Goal: Transaction & Acquisition: Purchase product/service

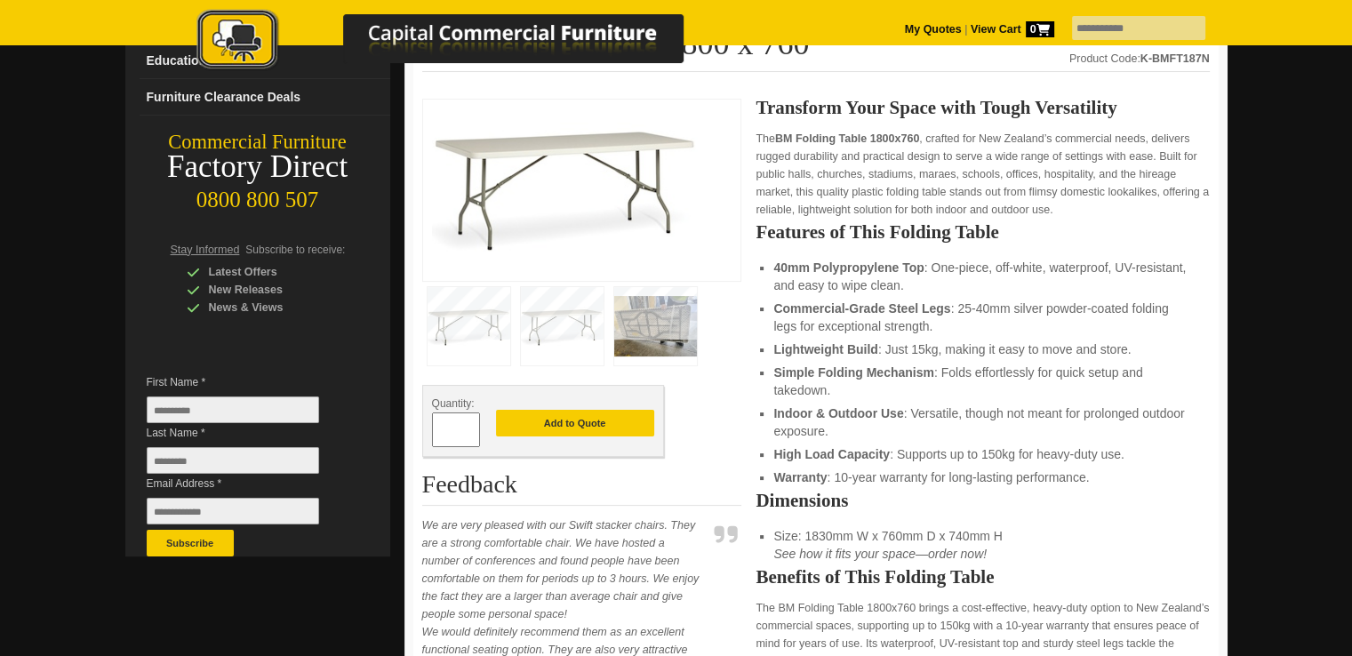
scroll to position [178, 0]
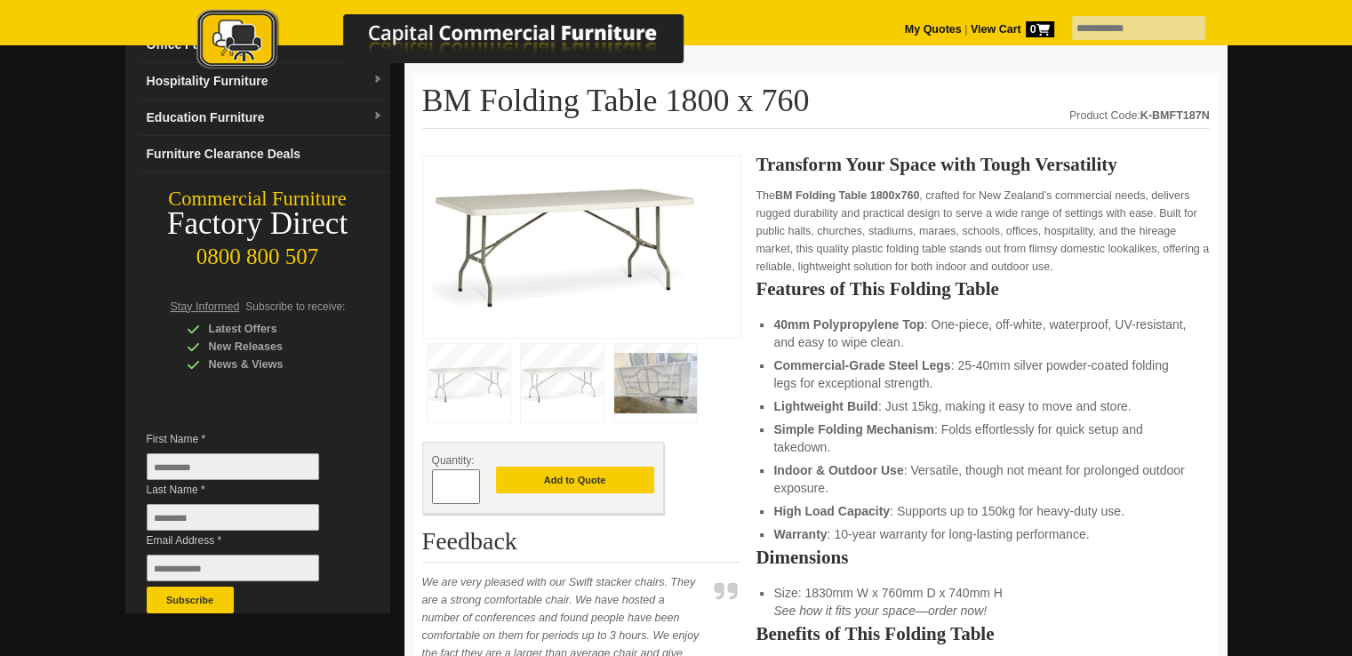
click at [636, 384] on img at bounding box center [655, 383] width 83 height 78
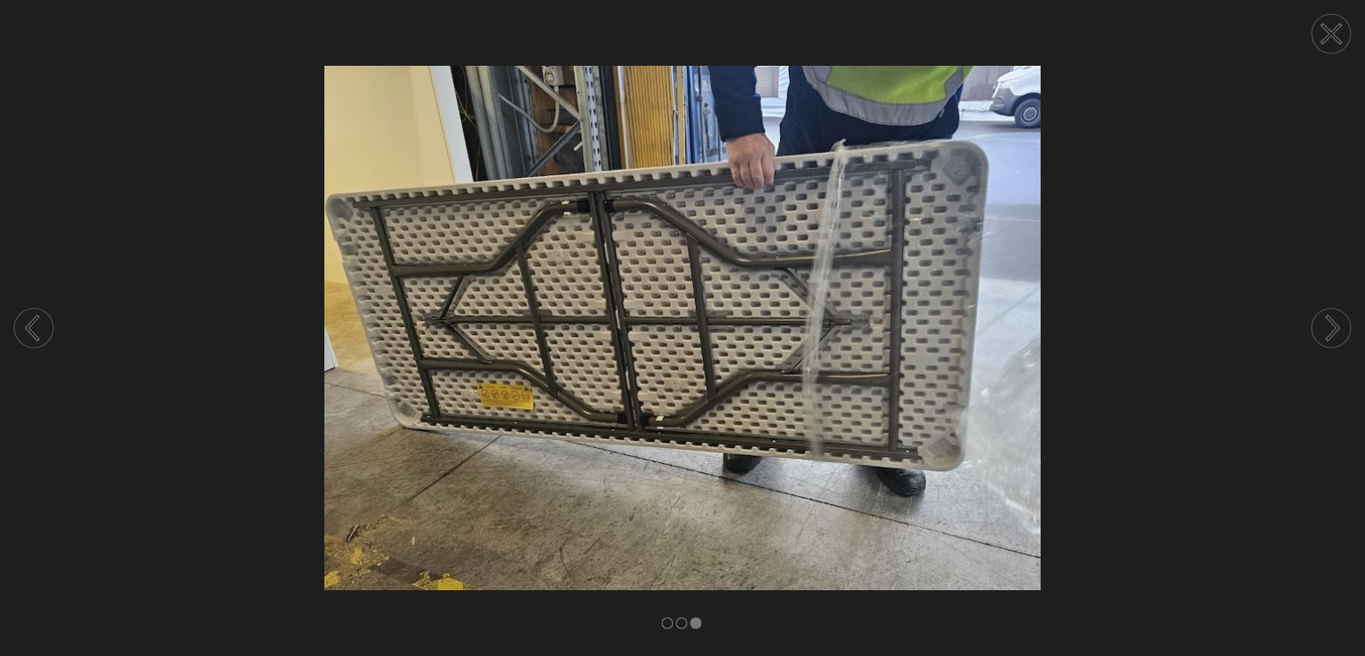
click at [30, 334] on icon at bounding box center [33, 328] width 11 height 22
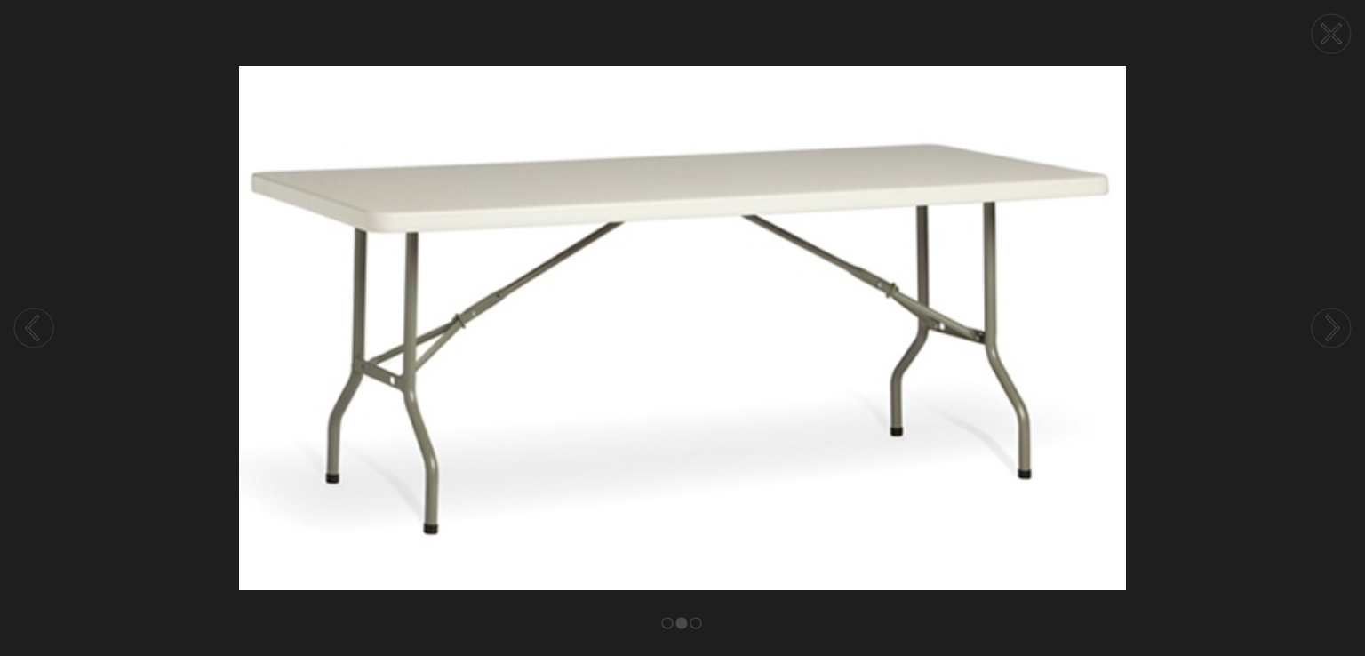
click at [30, 334] on icon at bounding box center [33, 328] width 11 height 22
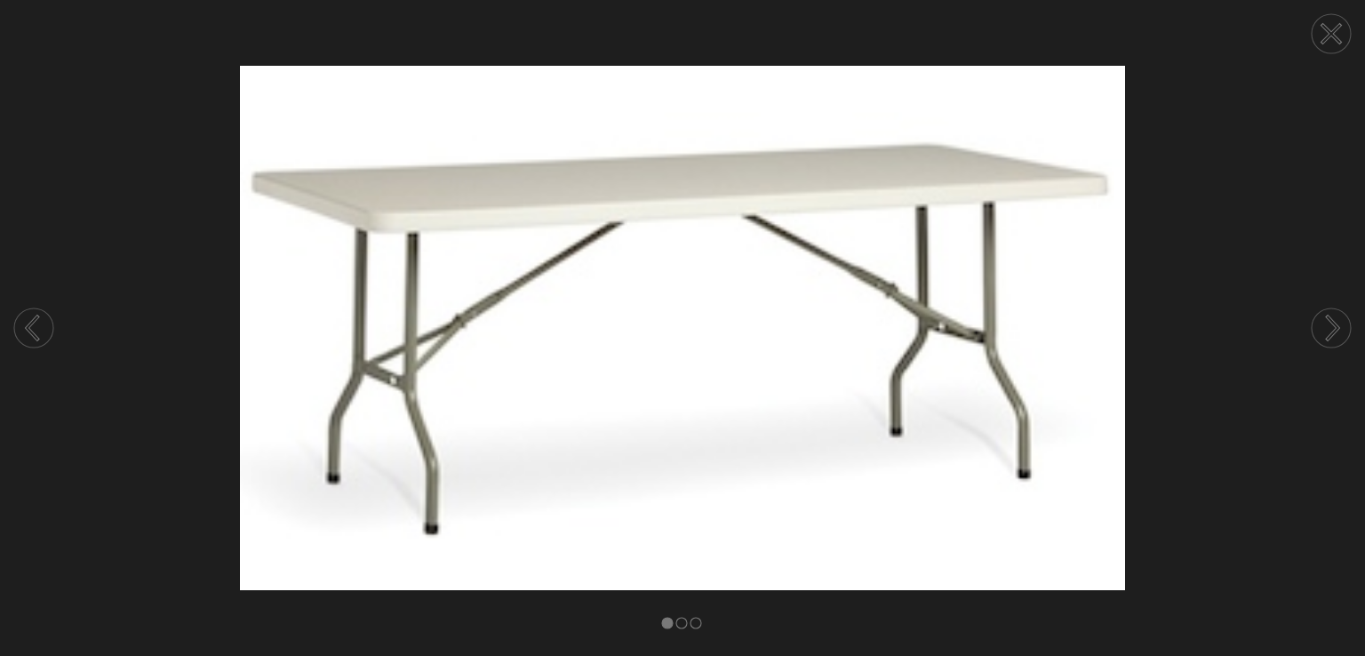
click at [30, 334] on icon at bounding box center [33, 328] width 11 height 22
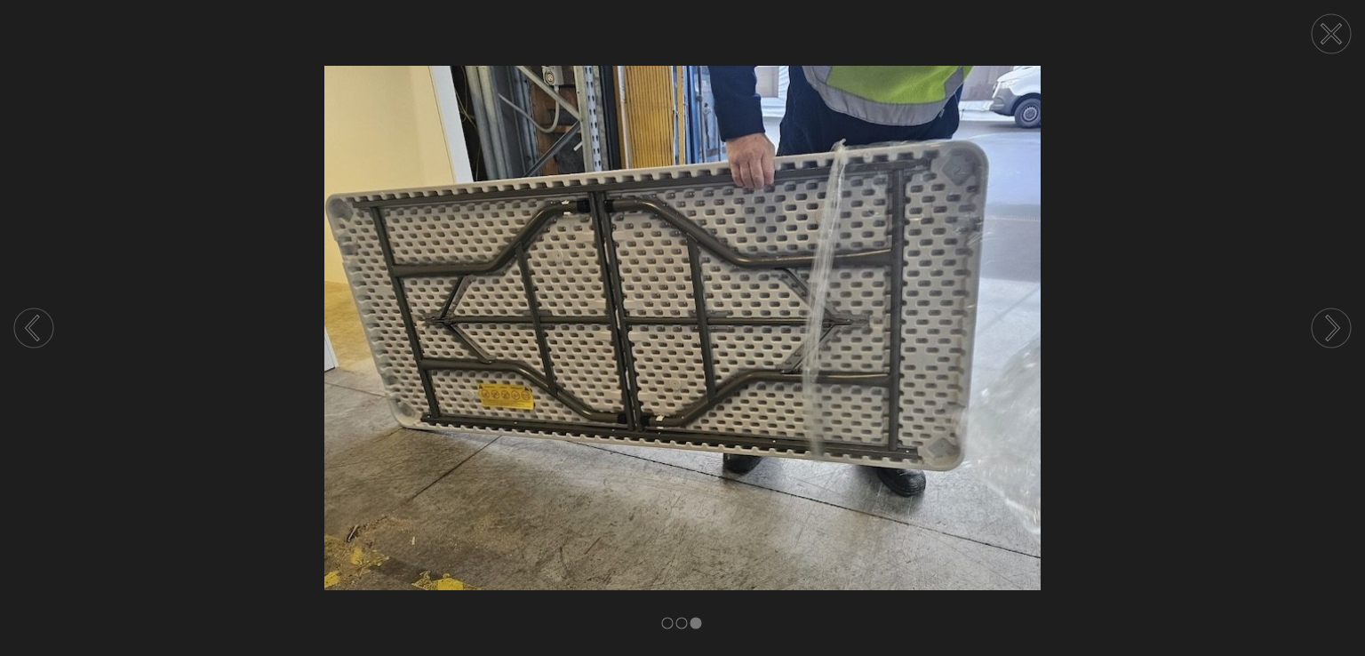
click at [1330, 324] on circle at bounding box center [1331, 327] width 39 height 39
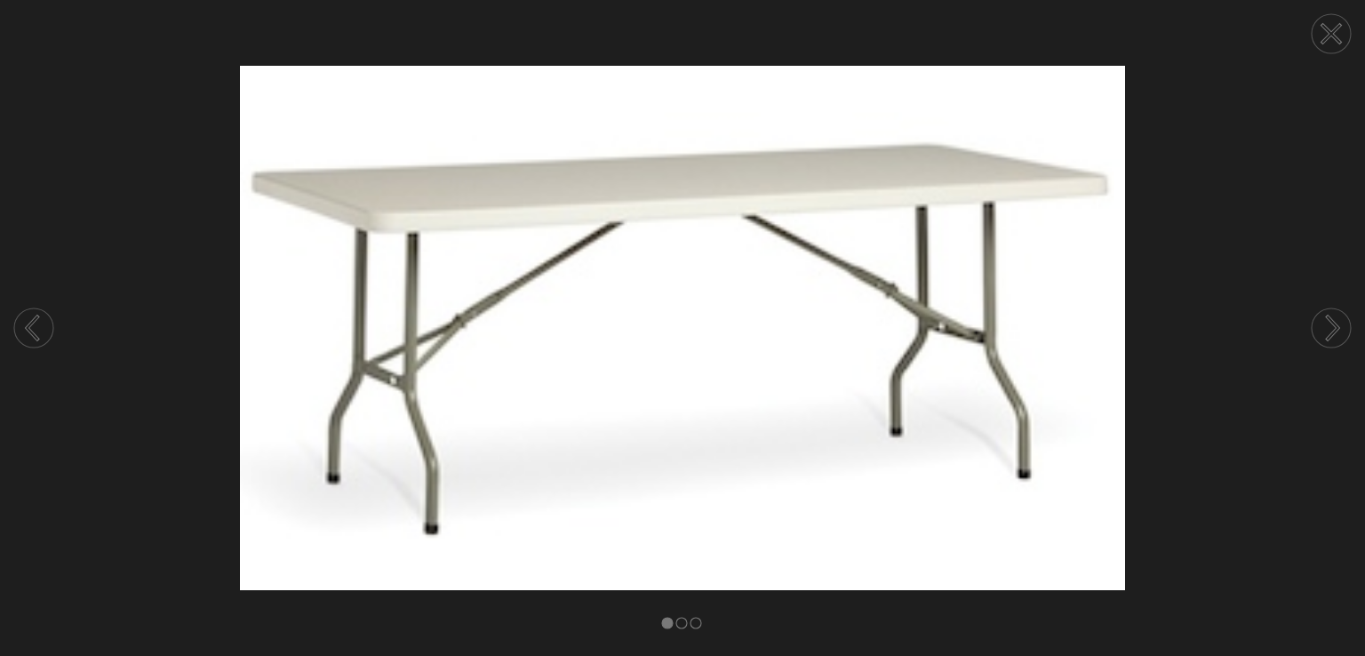
click at [1330, 324] on circle at bounding box center [1331, 327] width 39 height 39
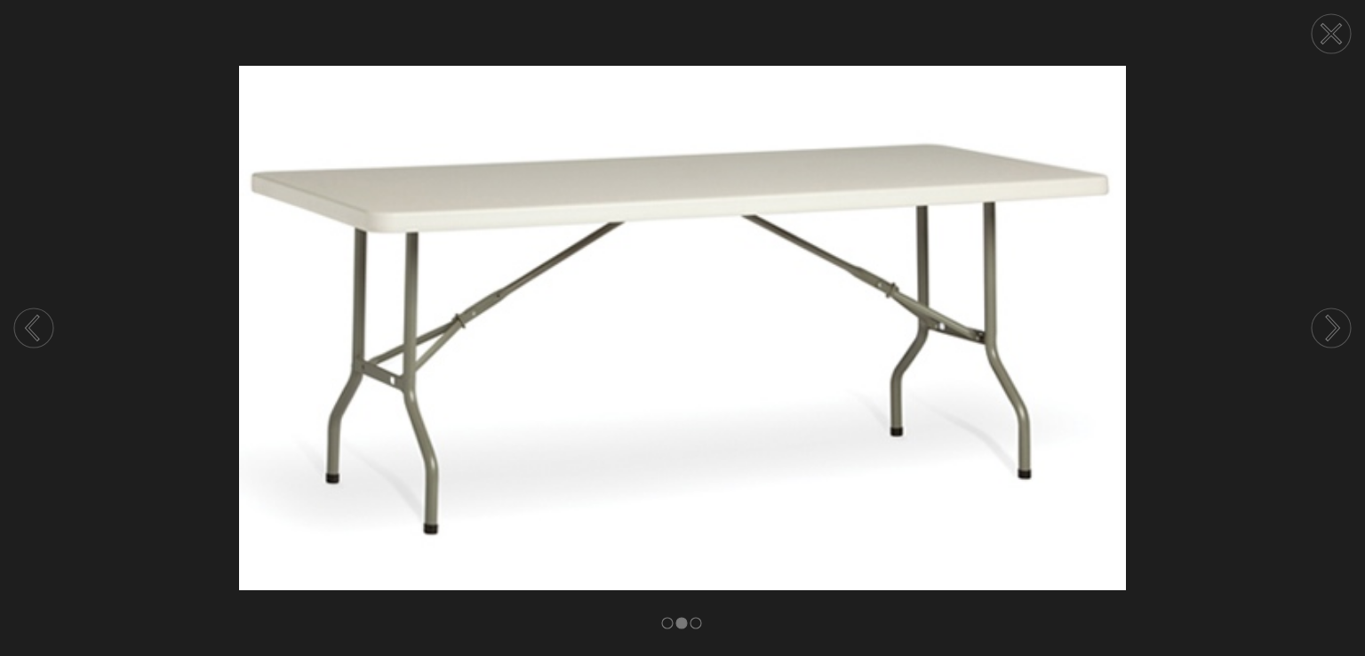
click at [1330, 324] on circle at bounding box center [1331, 327] width 39 height 39
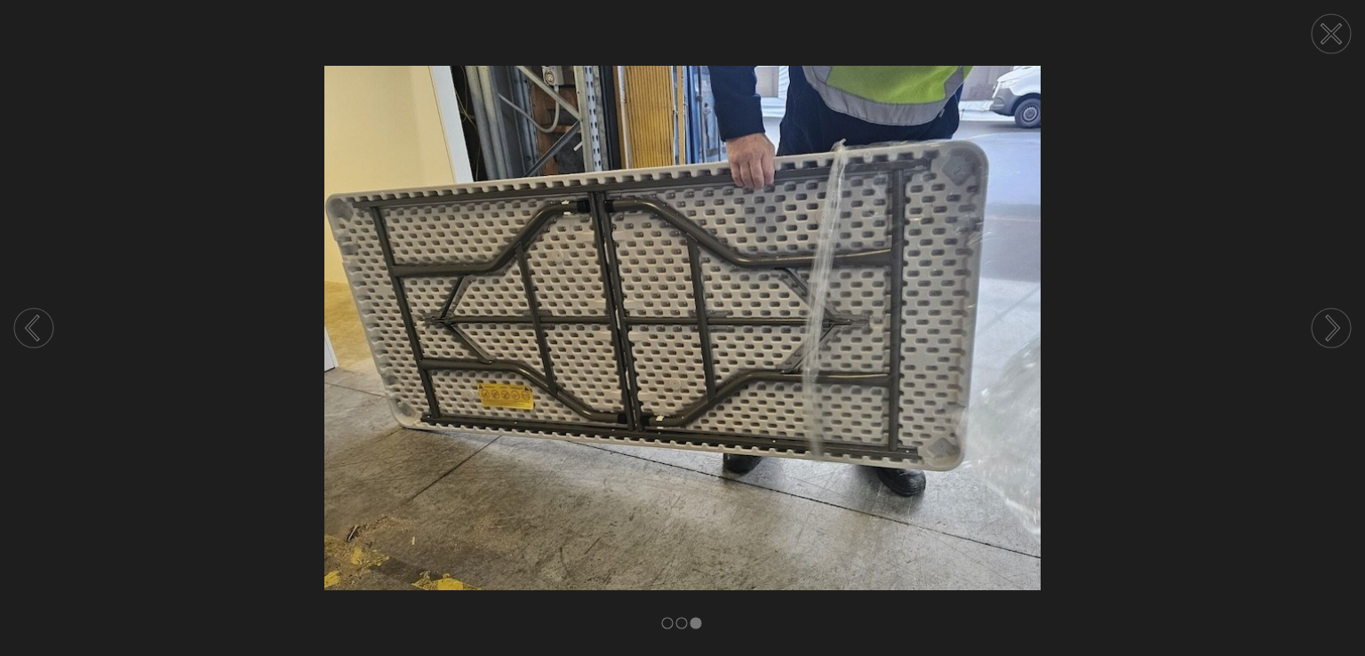
click at [32, 332] on icon at bounding box center [33, 328] width 11 height 22
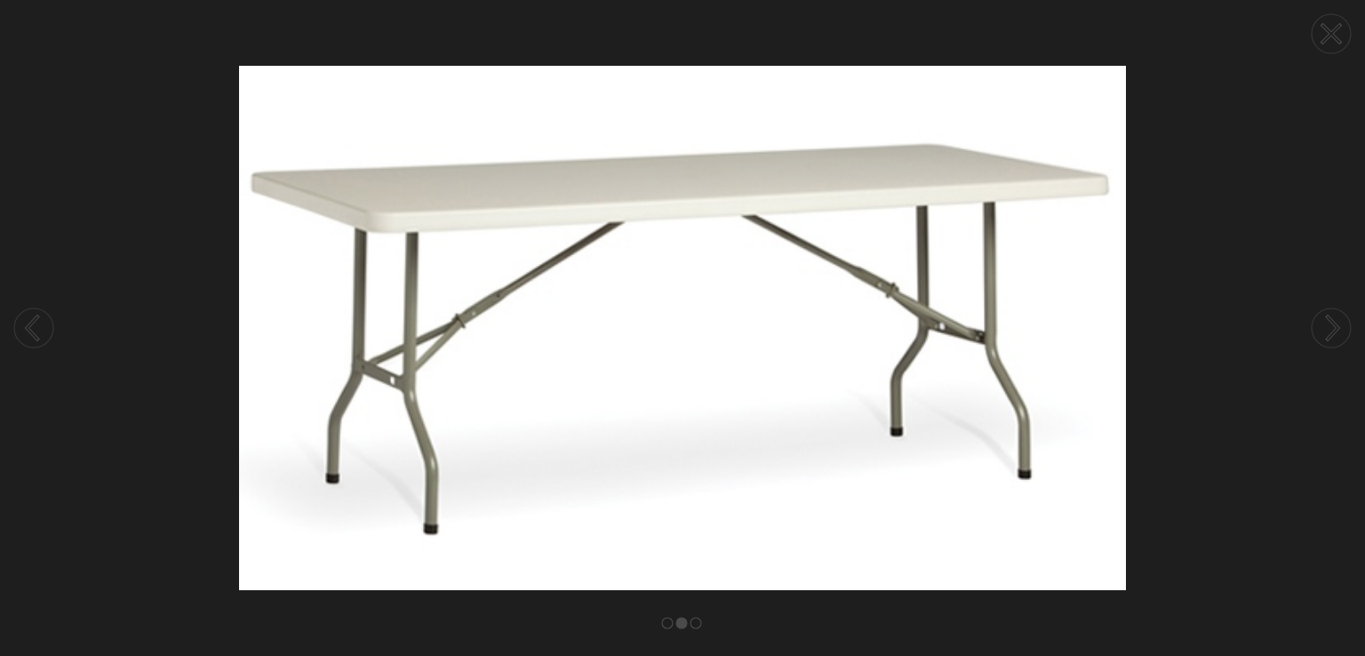
click at [32, 332] on icon at bounding box center [33, 328] width 11 height 22
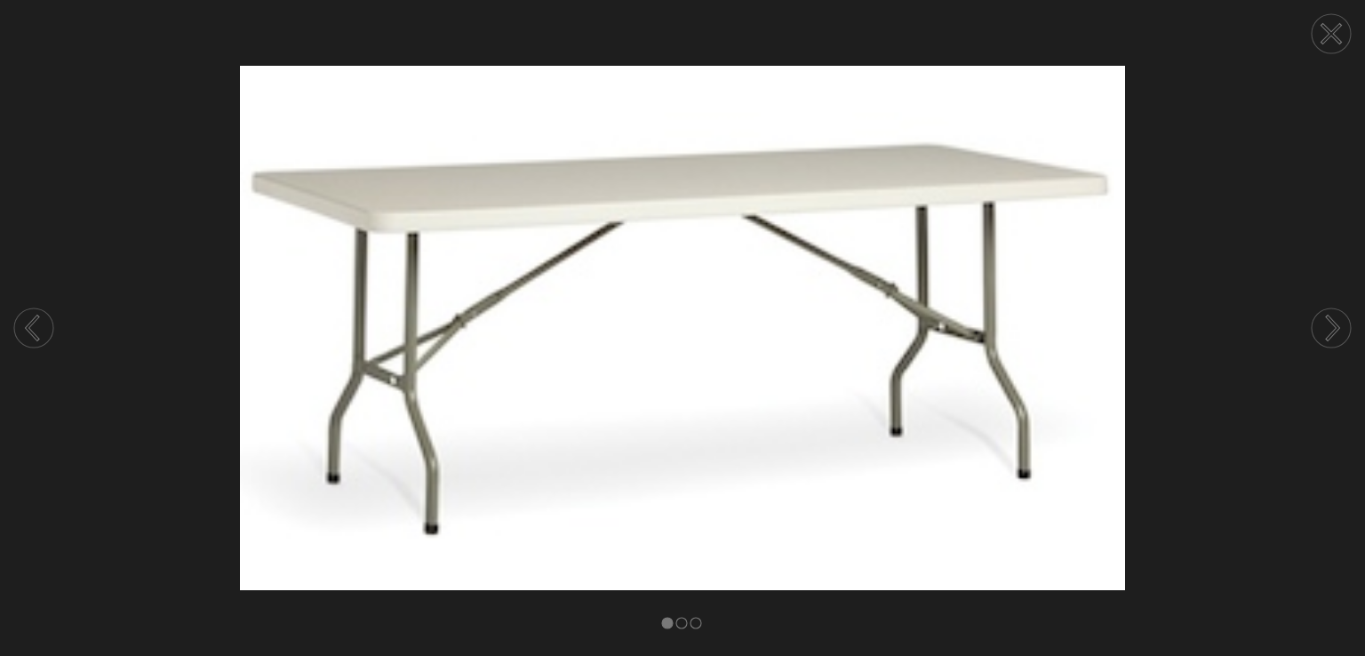
click at [546, 212] on img at bounding box center [682, 328] width 1365 height 524
click at [1329, 327] on circle at bounding box center [1331, 327] width 39 height 39
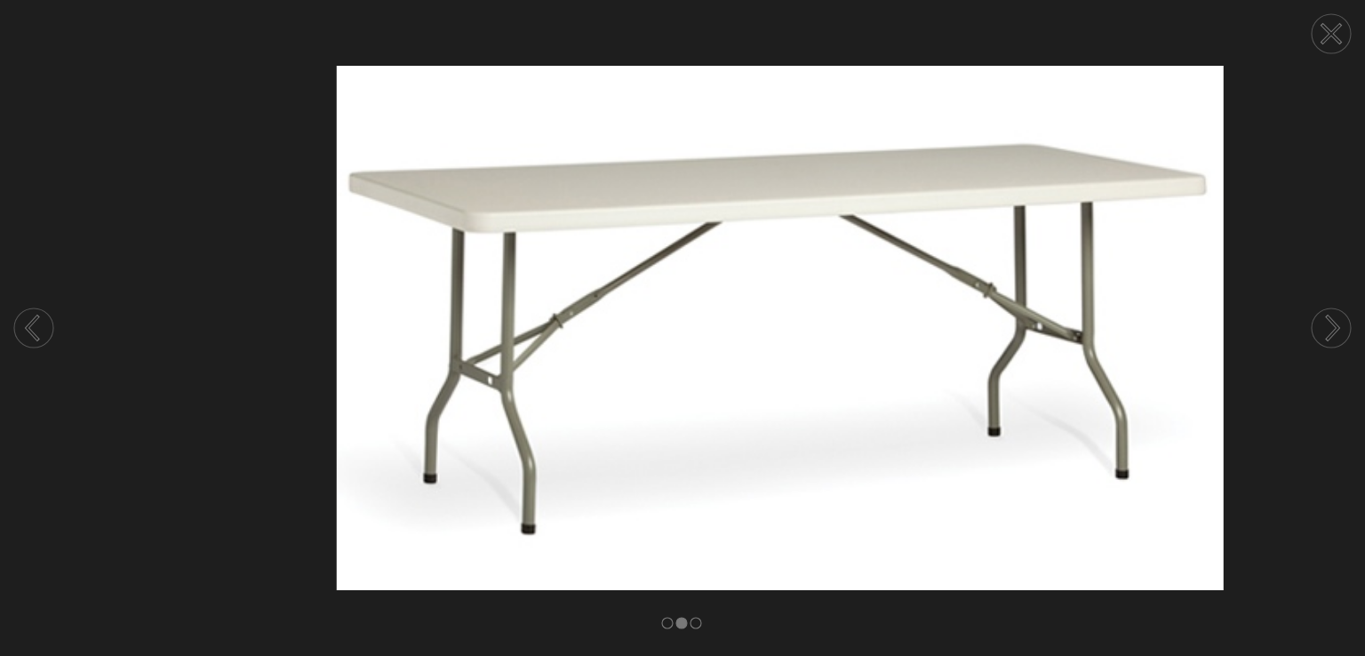
click at [1329, 327] on circle at bounding box center [1331, 327] width 39 height 39
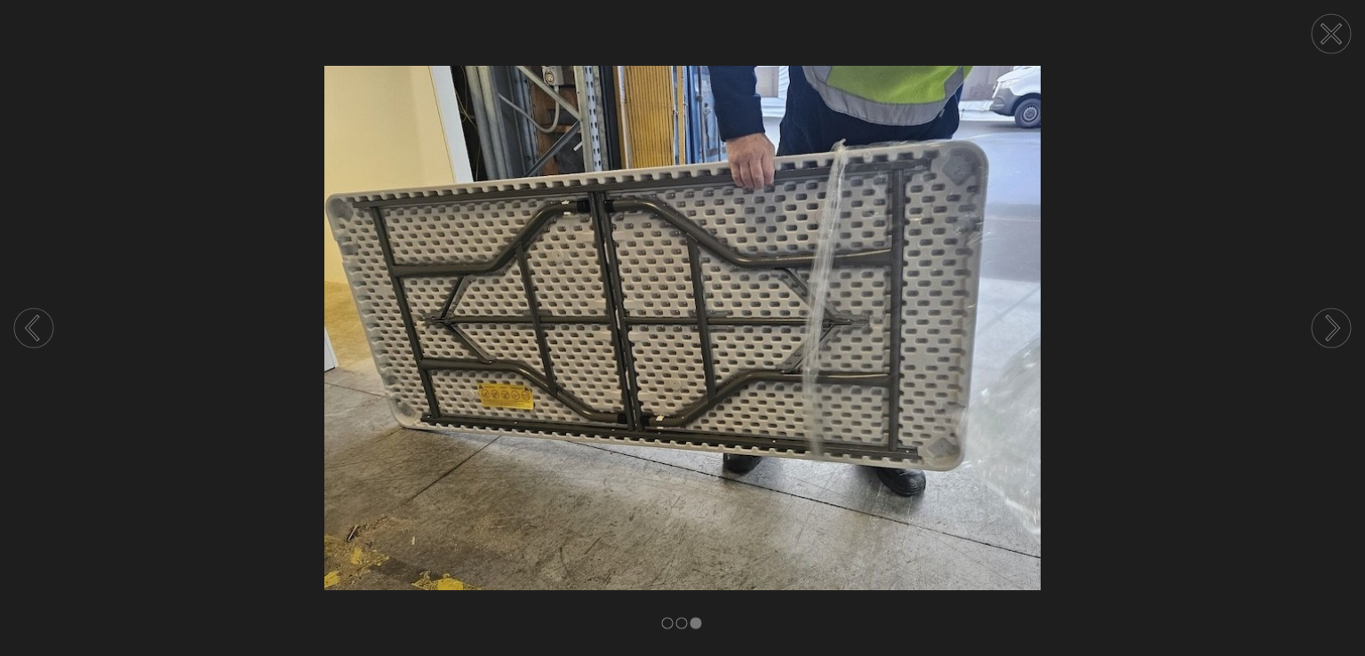
click at [1329, 327] on circle at bounding box center [1331, 327] width 39 height 39
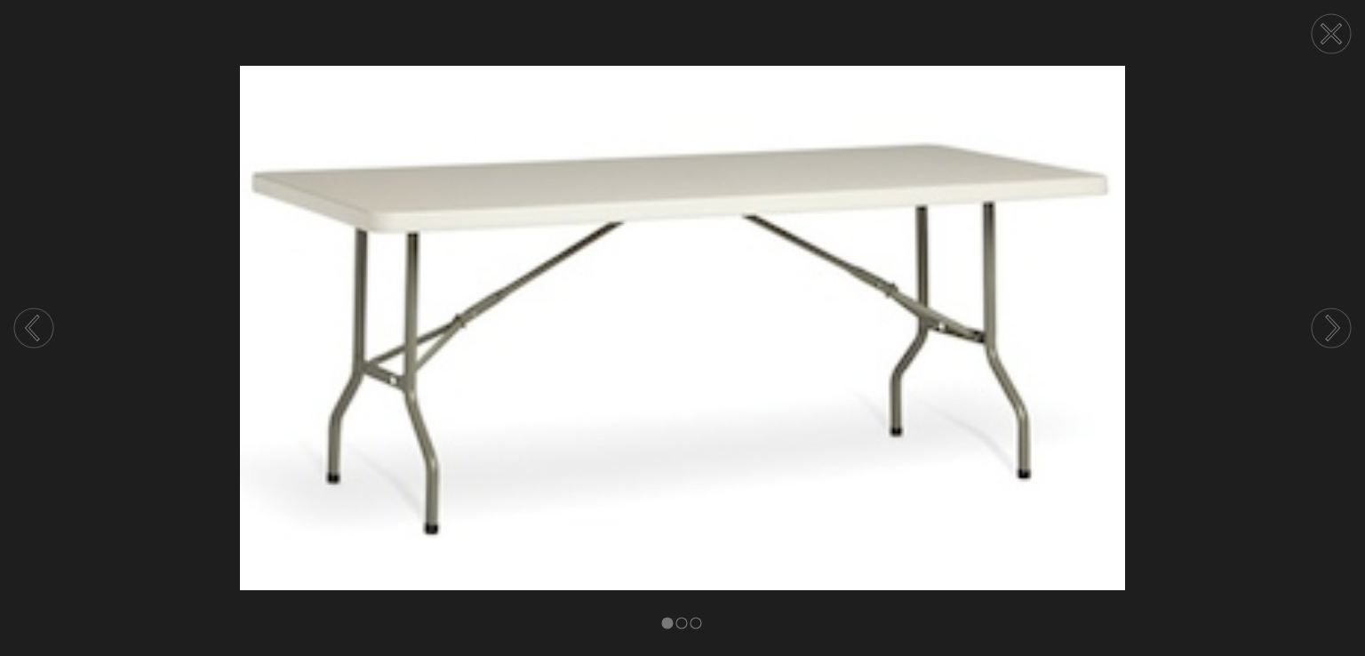
click at [1339, 34] on circle at bounding box center [1331, 33] width 39 height 39
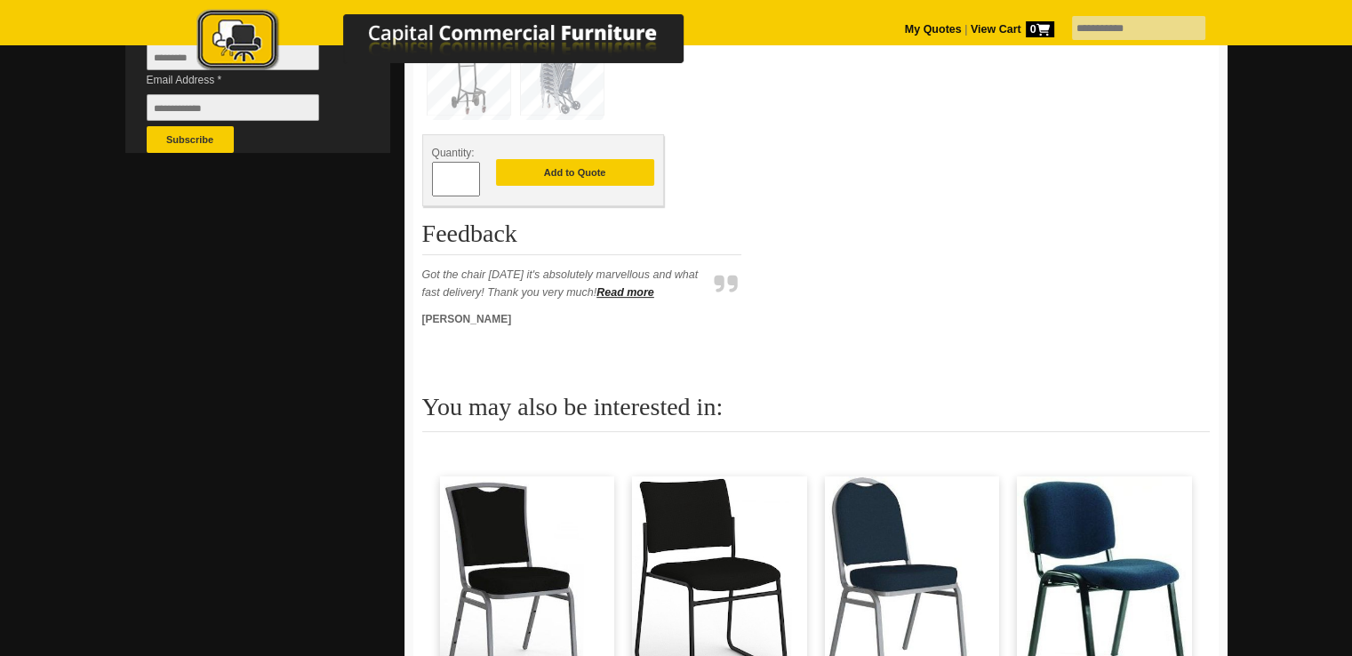
scroll to position [622, 0]
